Goal: Task Accomplishment & Management: Use online tool/utility

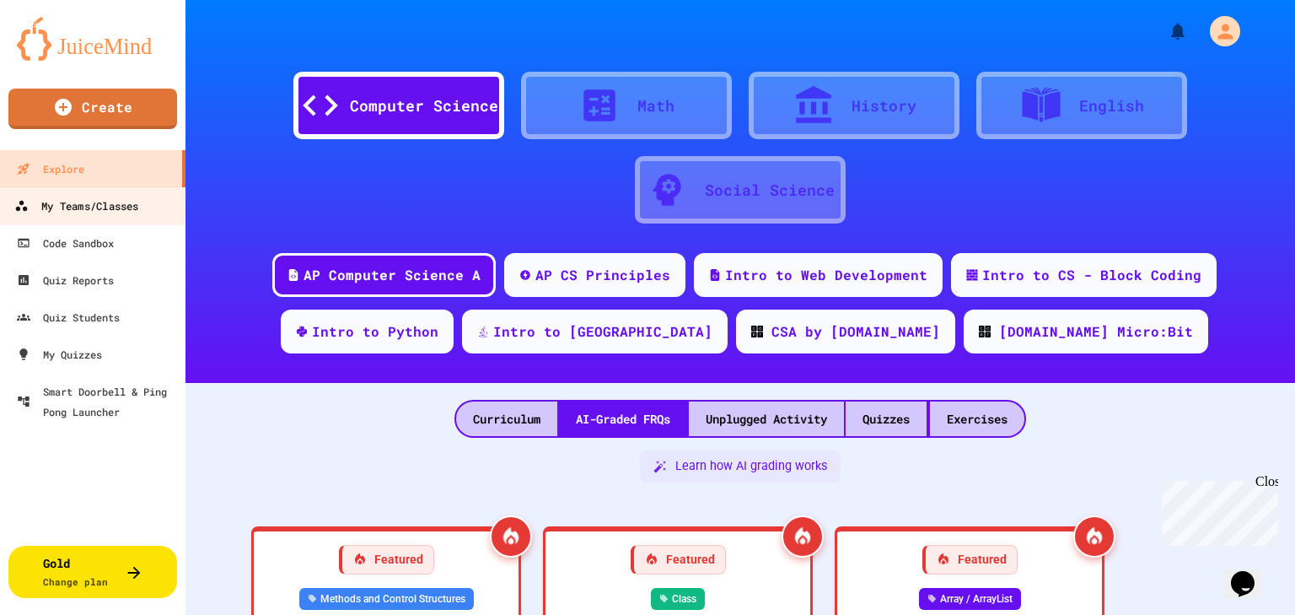
click at [78, 215] on div "My Teams/Classes" at bounding box center [76, 206] width 124 height 21
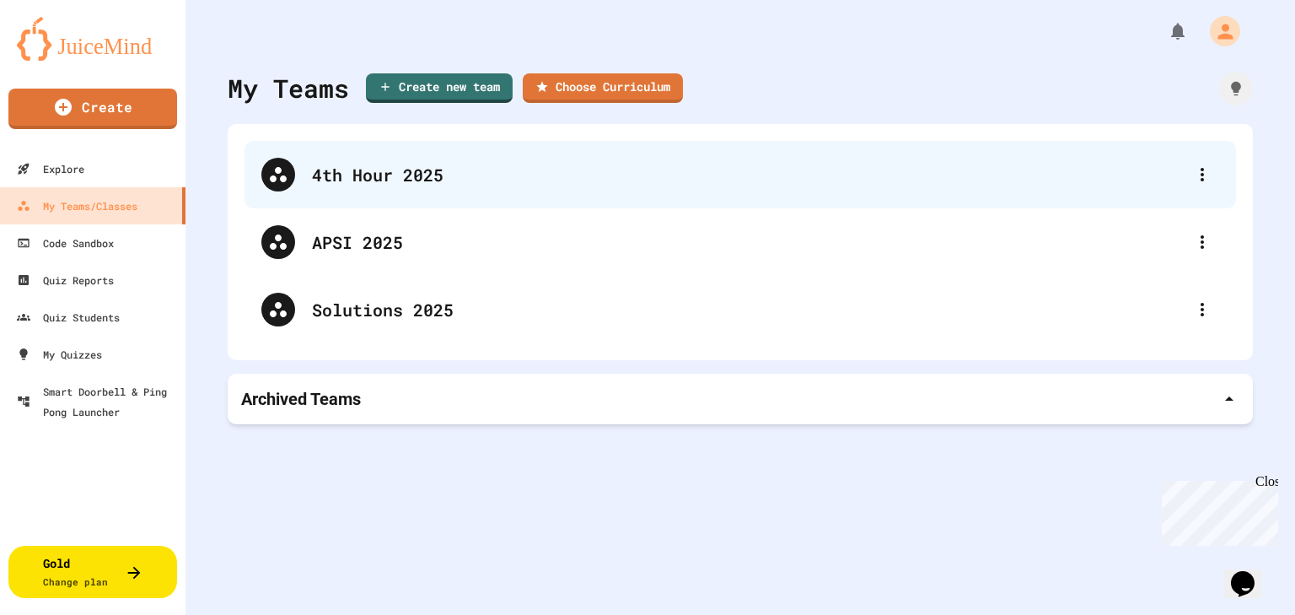
click at [287, 180] on icon at bounding box center [278, 174] width 20 height 20
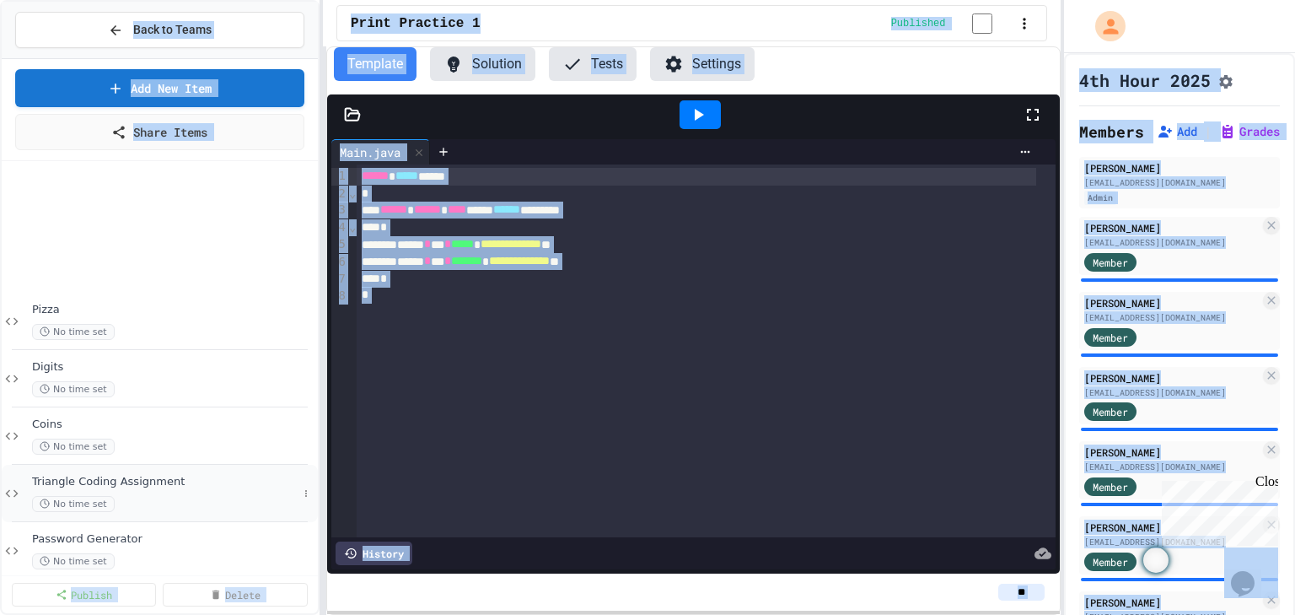
scroll to position [191, 0]
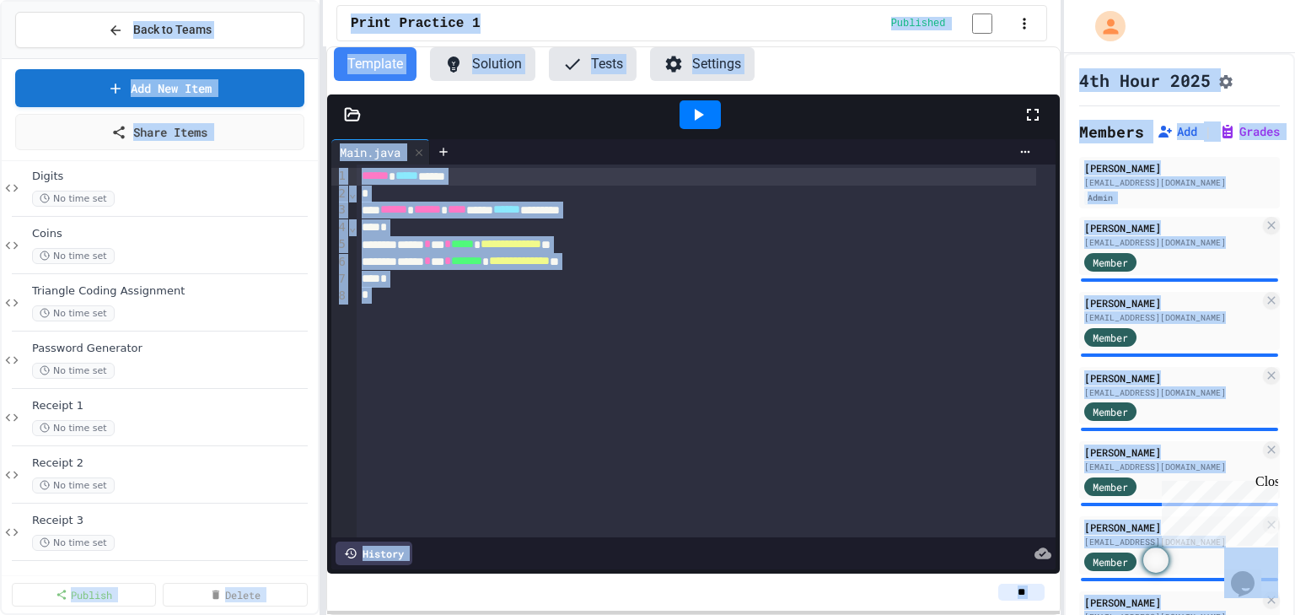
click at [878, 86] on div "Template Solution Tests Settings" at bounding box center [694, 70] width 734 height 47
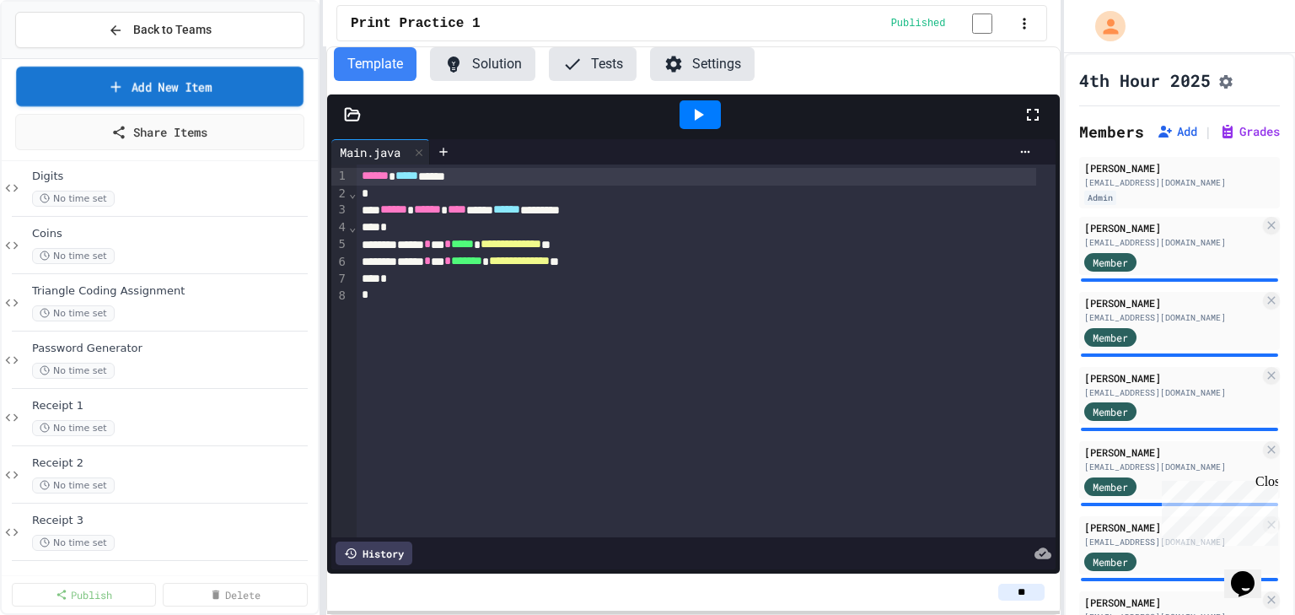
click at [185, 83] on link "Add New Item" at bounding box center [160, 87] width 288 height 40
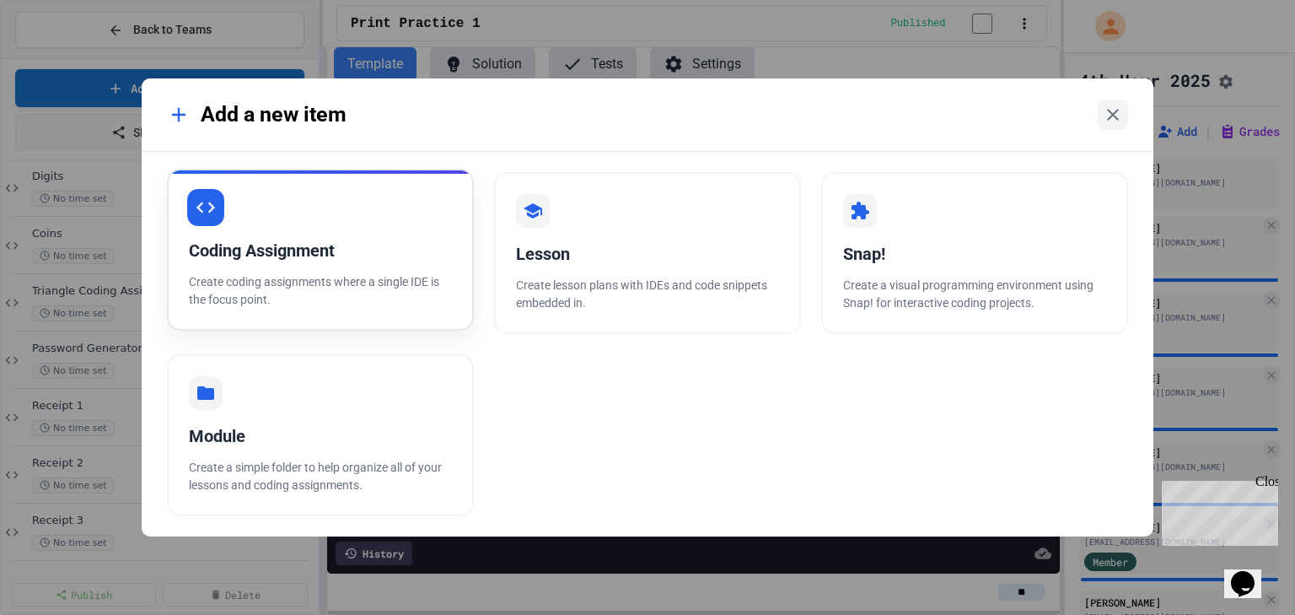
click at [340, 280] on p "Create coding assignments where a single IDE is the focus point." at bounding box center [320, 290] width 263 height 35
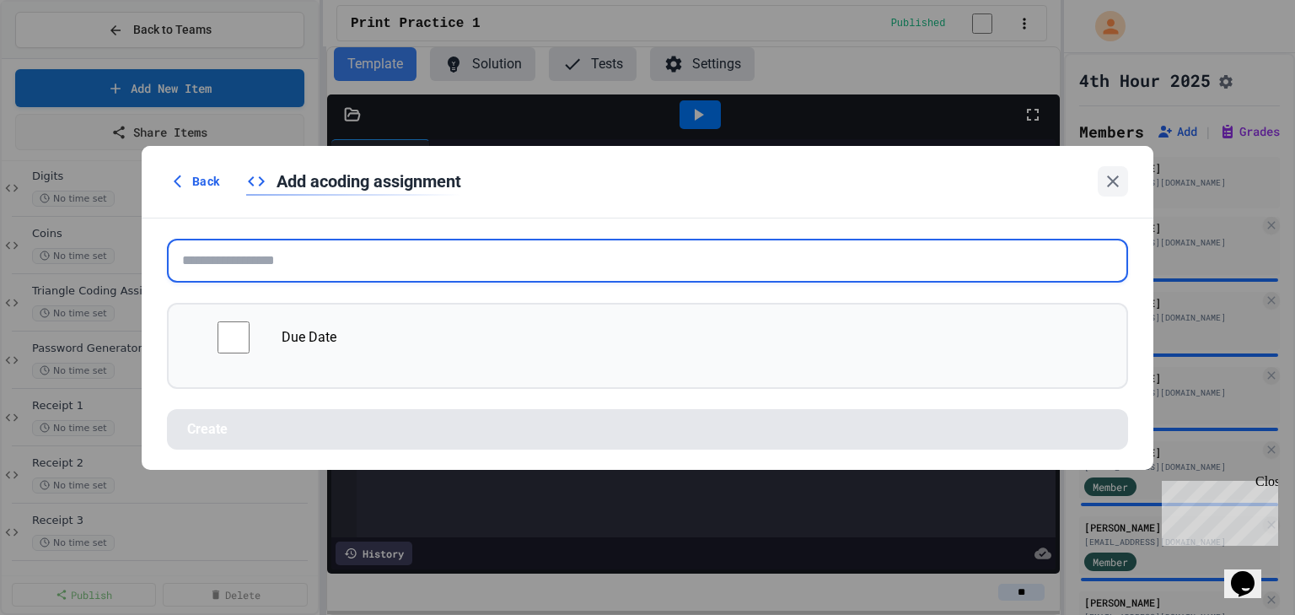
click at [509, 261] on input "text" at bounding box center [647, 261] width 961 height 44
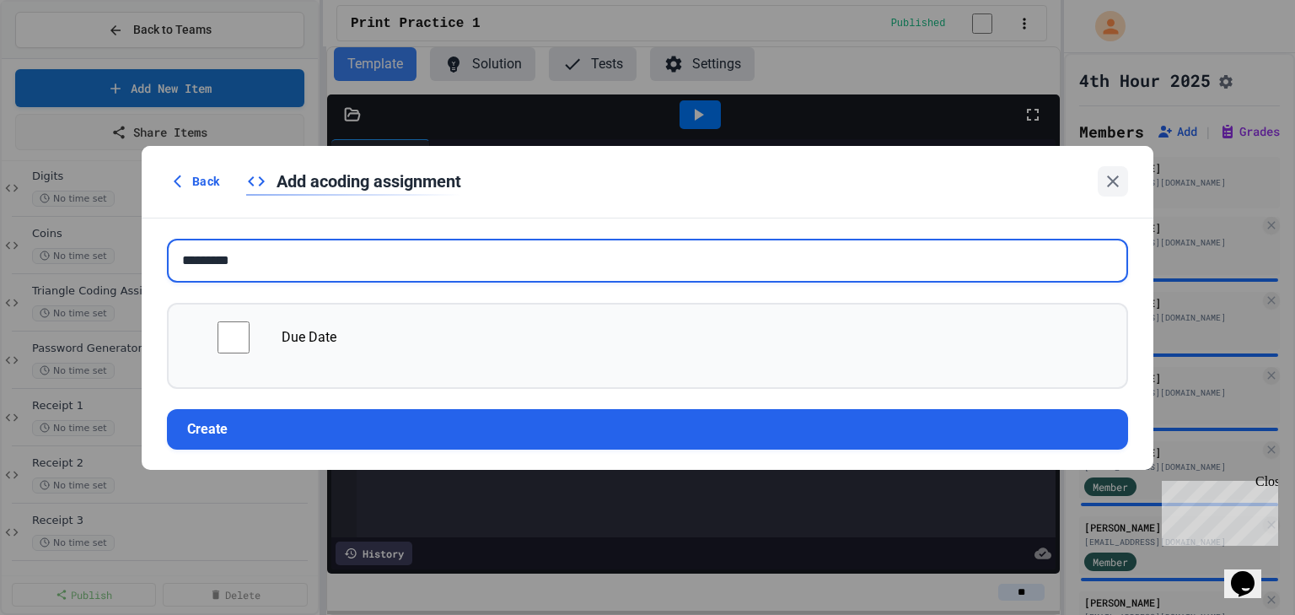
type input "*********"
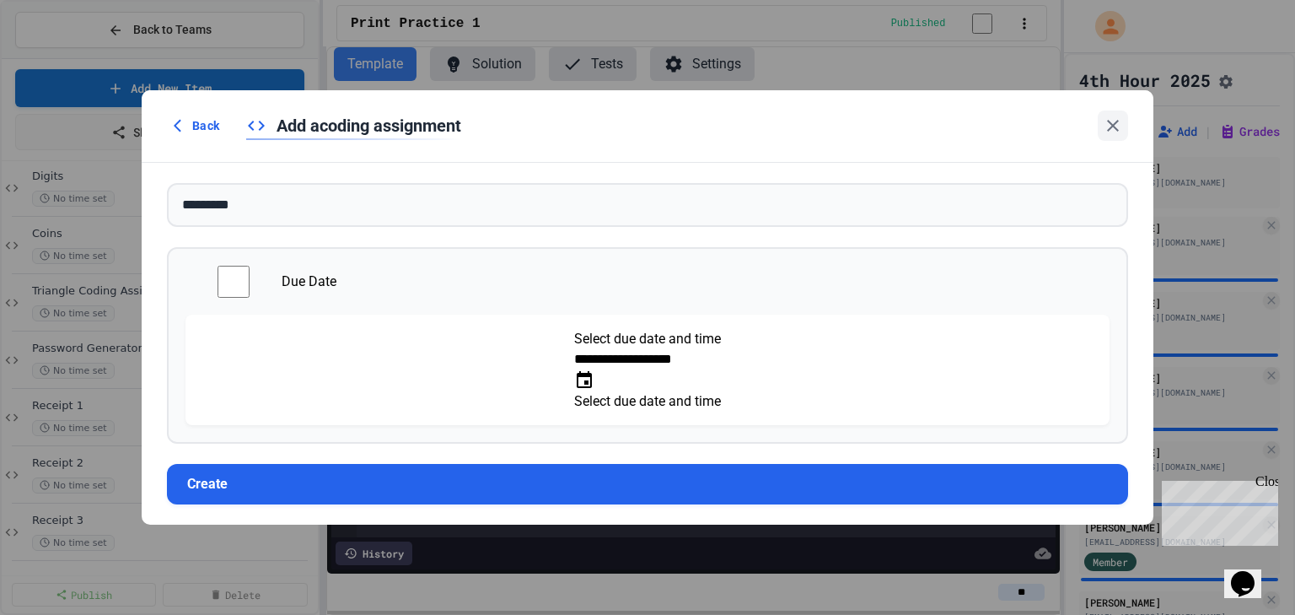
click at [574, 368] on input "**********" at bounding box center [641, 359] width 135 height 20
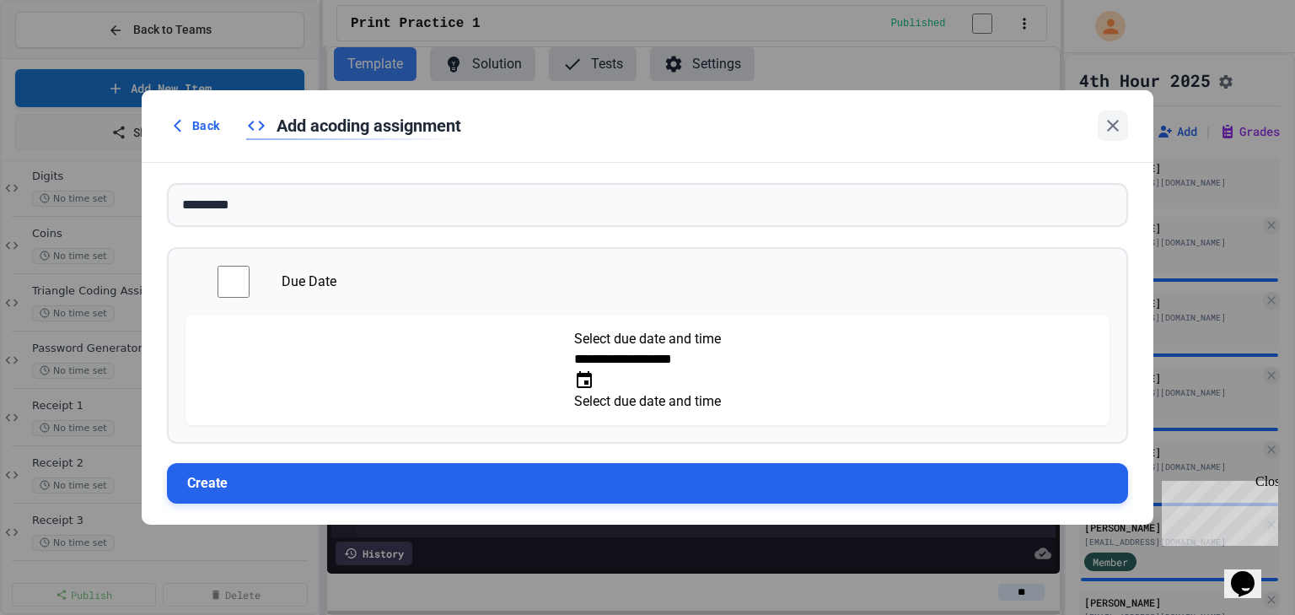
type input "**********"
click at [200, 470] on button "Create" at bounding box center [647, 483] width 961 height 40
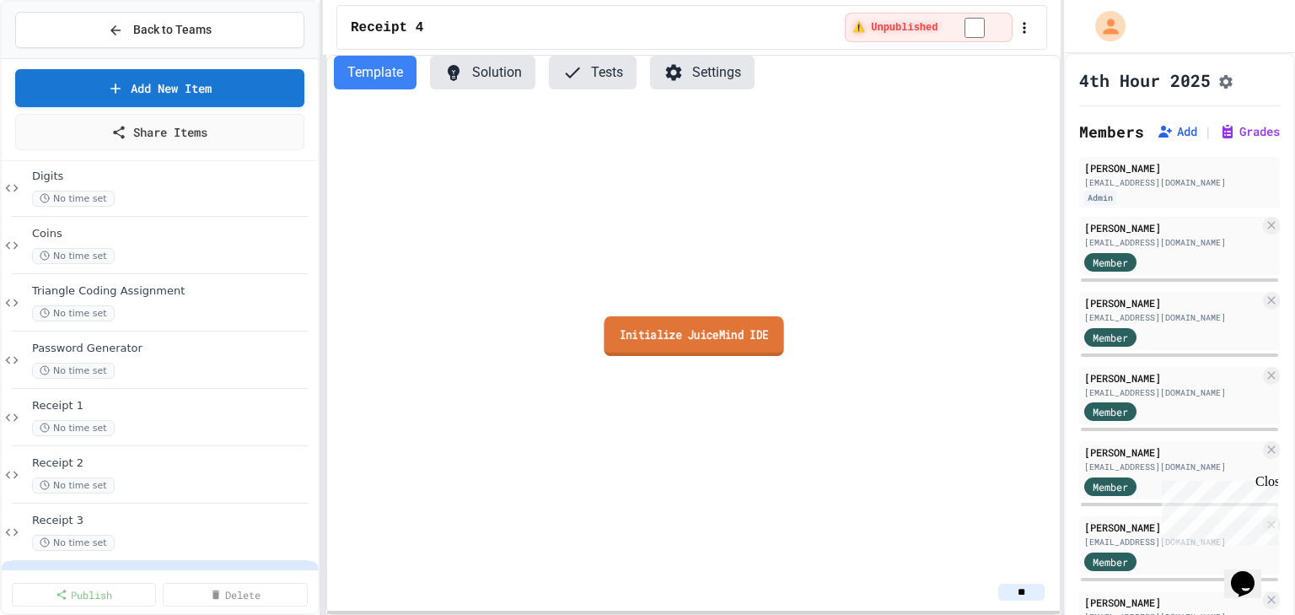
click at [731, 329] on link "Initialize JuiceMind IDE" at bounding box center [694, 336] width 180 height 40
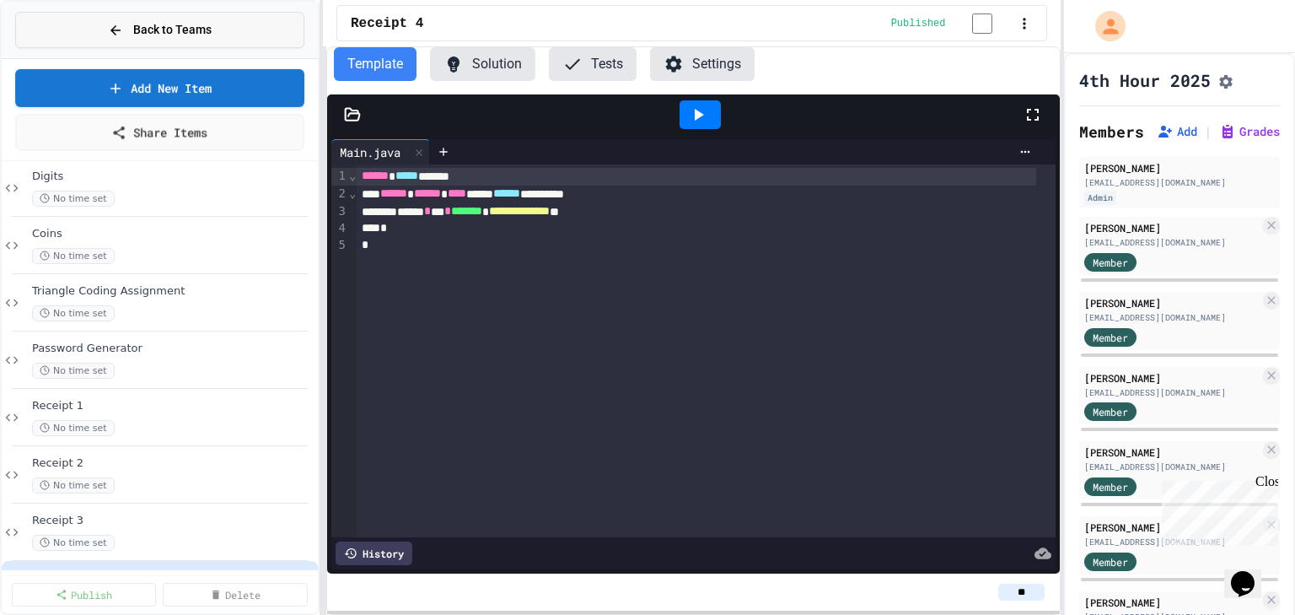
click at [110, 30] on icon at bounding box center [115, 30] width 15 height 15
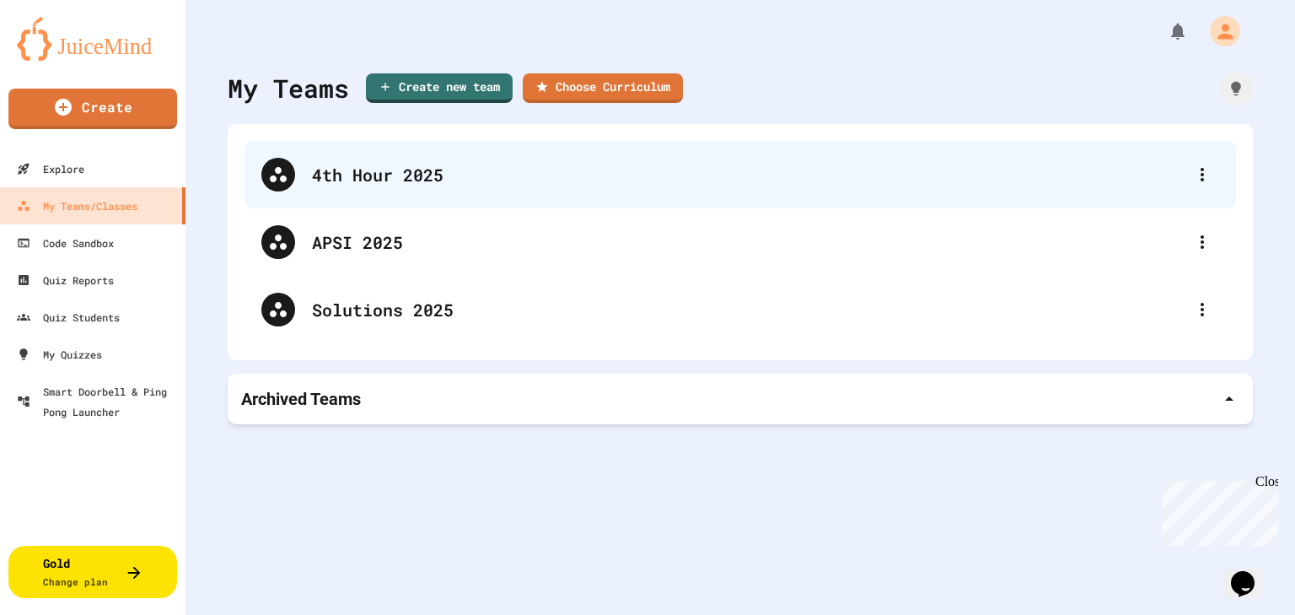
click at [366, 167] on div "4th Hour 2025" at bounding box center [749, 174] width 874 height 25
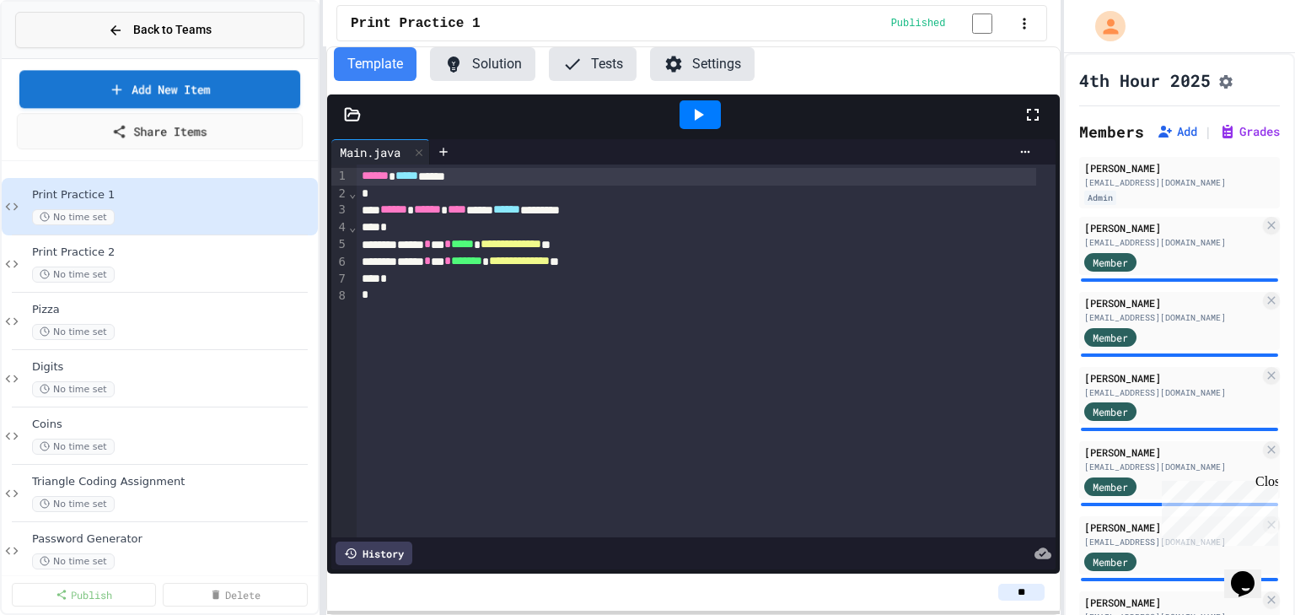
click at [130, 37] on div "Back to Teams" at bounding box center [160, 30] width 104 height 18
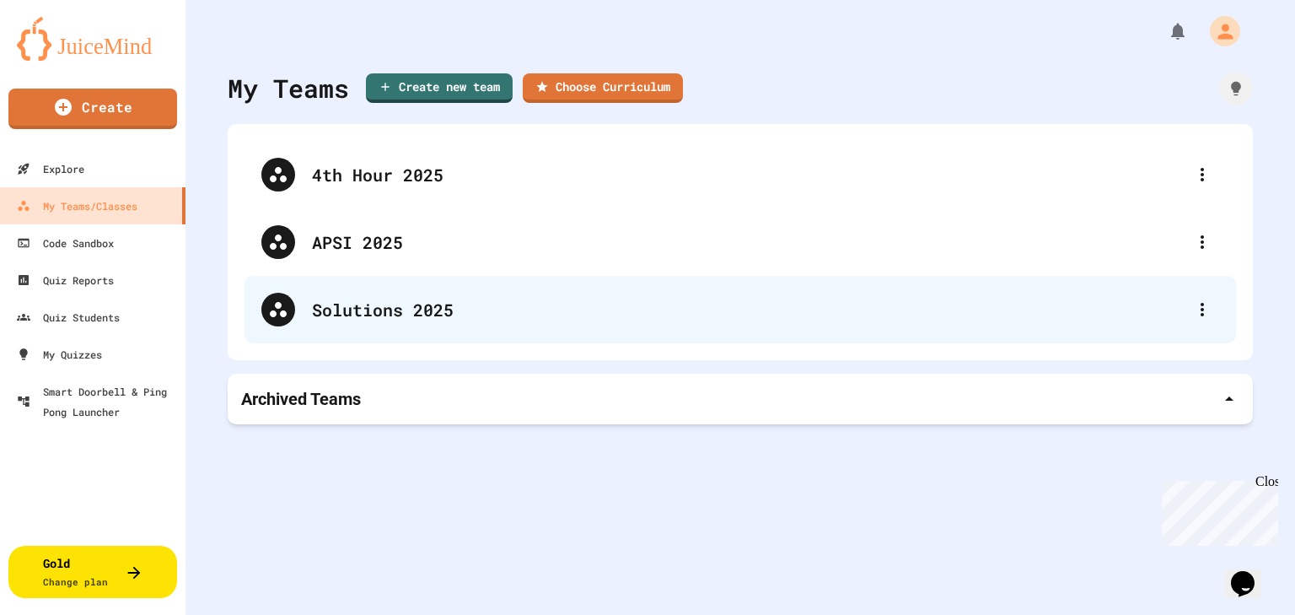
click at [351, 322] on div "Solutions 2025" at bounding box center [741, 309] width 992 height 67
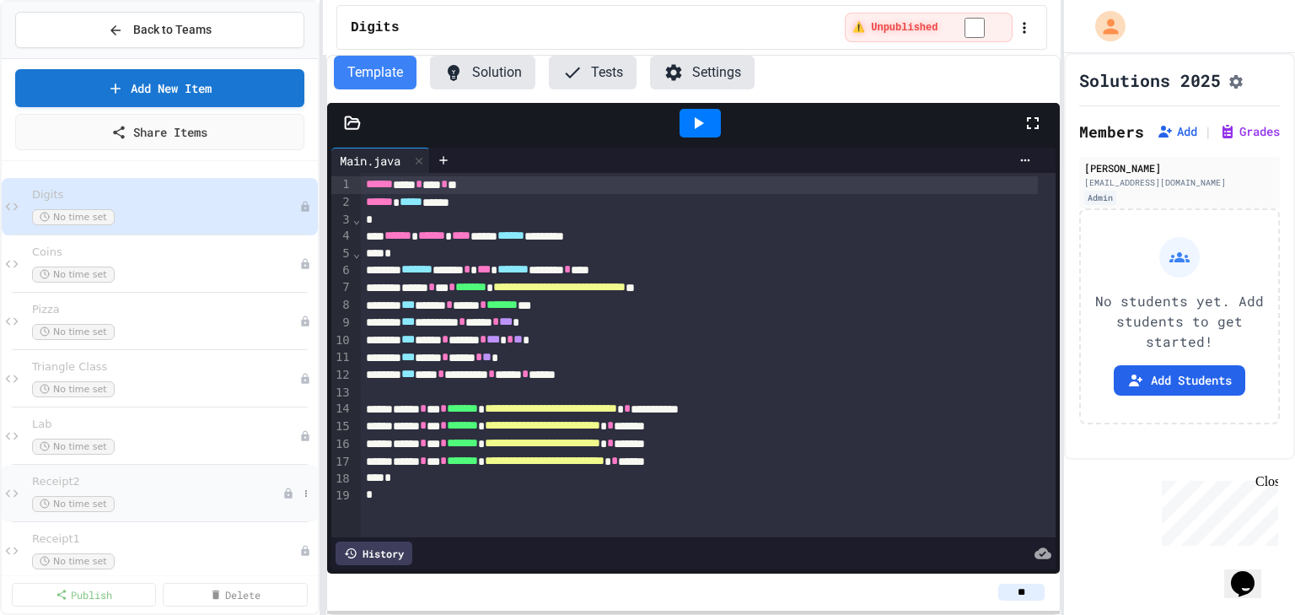
scroll to position [19, 0]
